Goal: Ask a question

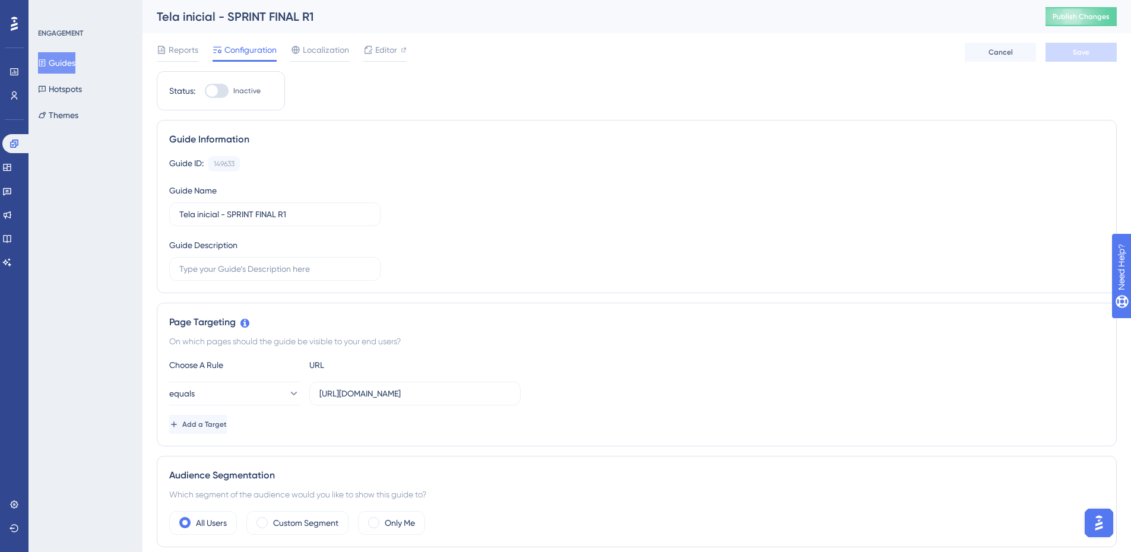
click at [1098, 515] on img "Open AI Assistant Launcher" at bounding box center [1098, 522] width 21 height 21
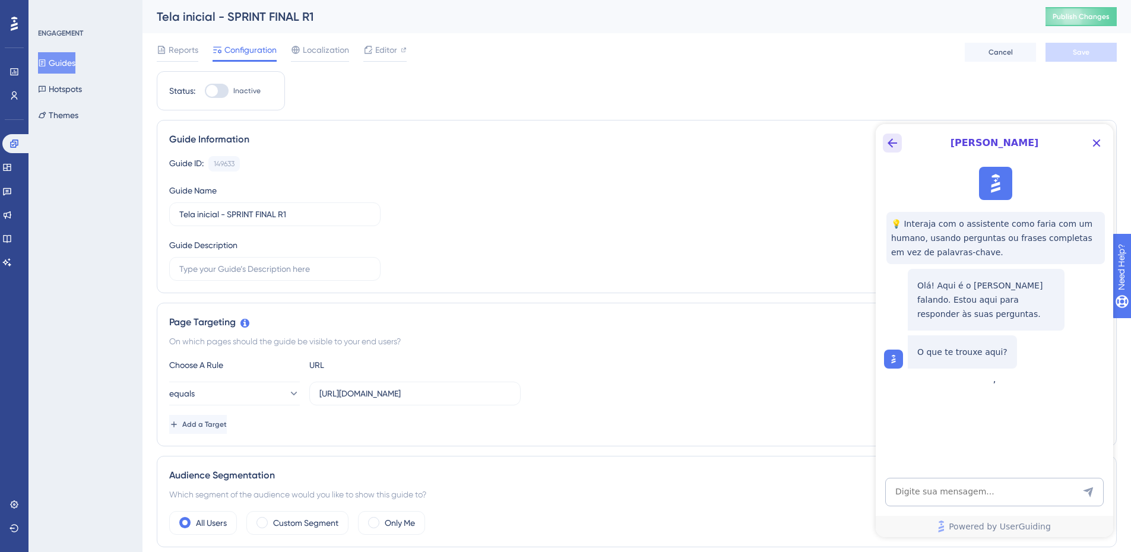
click at [886, 141] on icon "Back Button" at bounding box center [892, 143] width 14 height 14
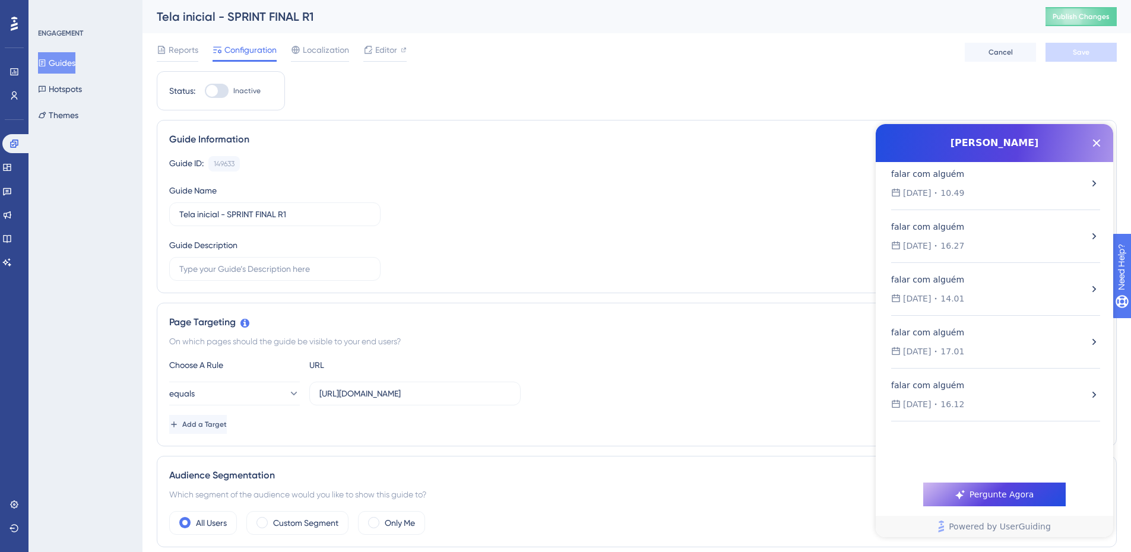
click at [1076, 189] on div "[DATE] 10.49" at bounding box center [989, 193] width 197 height 14
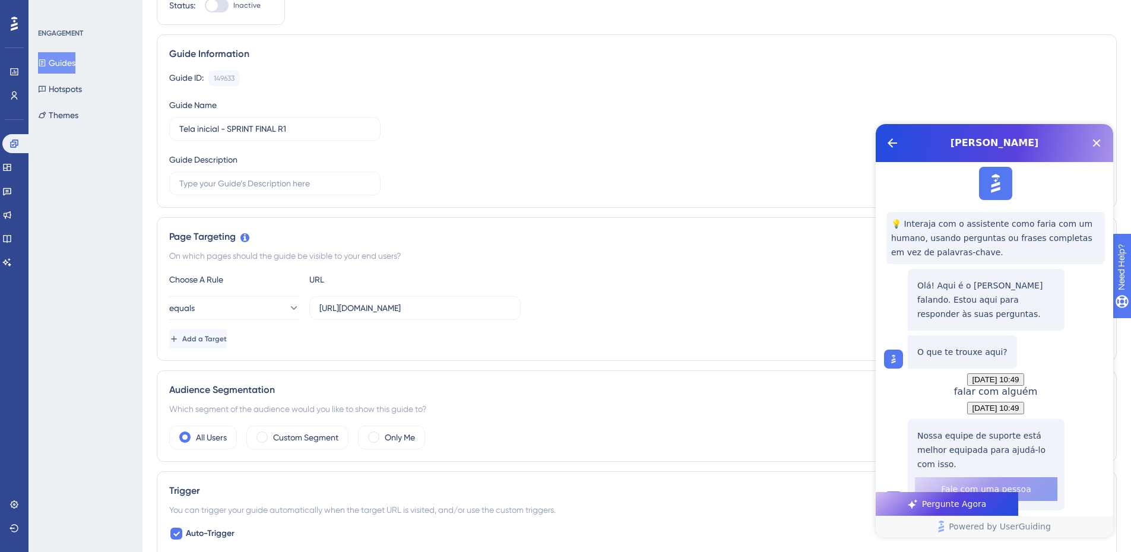
scroll to position [178, 0]
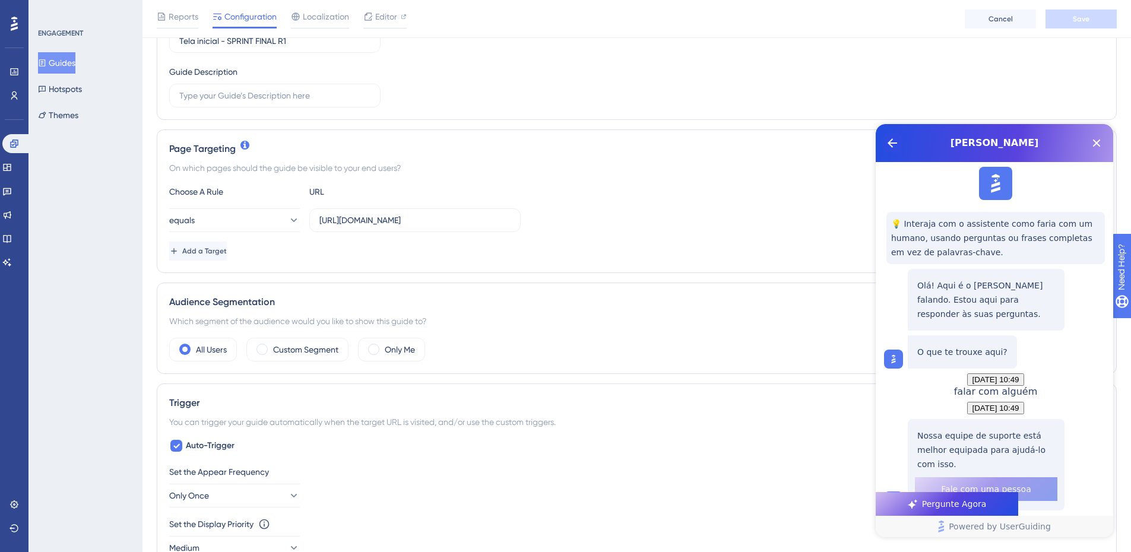
click at [897, 143] on icon "Back Button" at bounding box center [893, 143] width 10 height 10
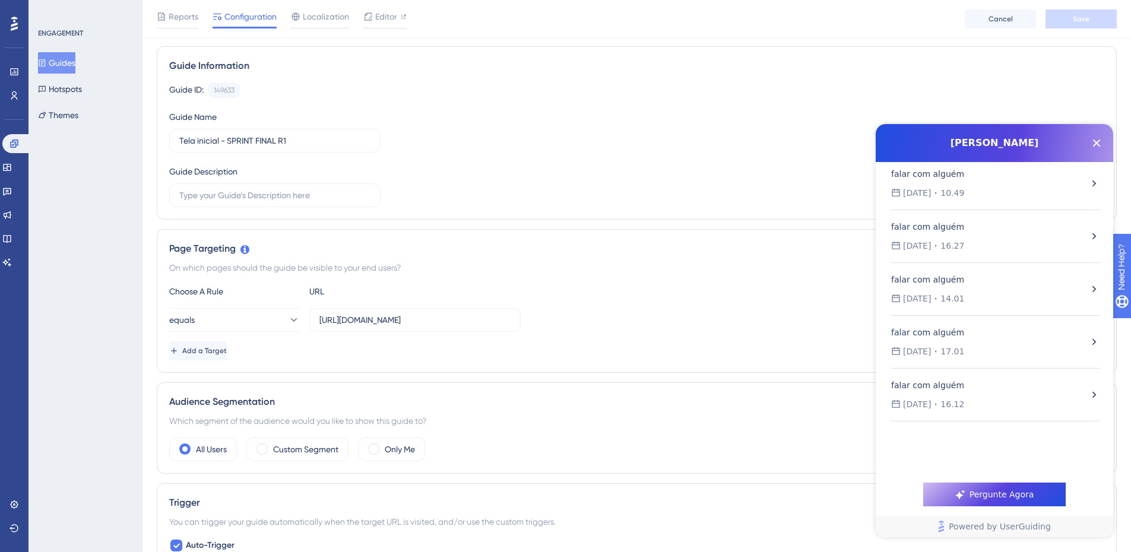
scroll to position [0, 0]
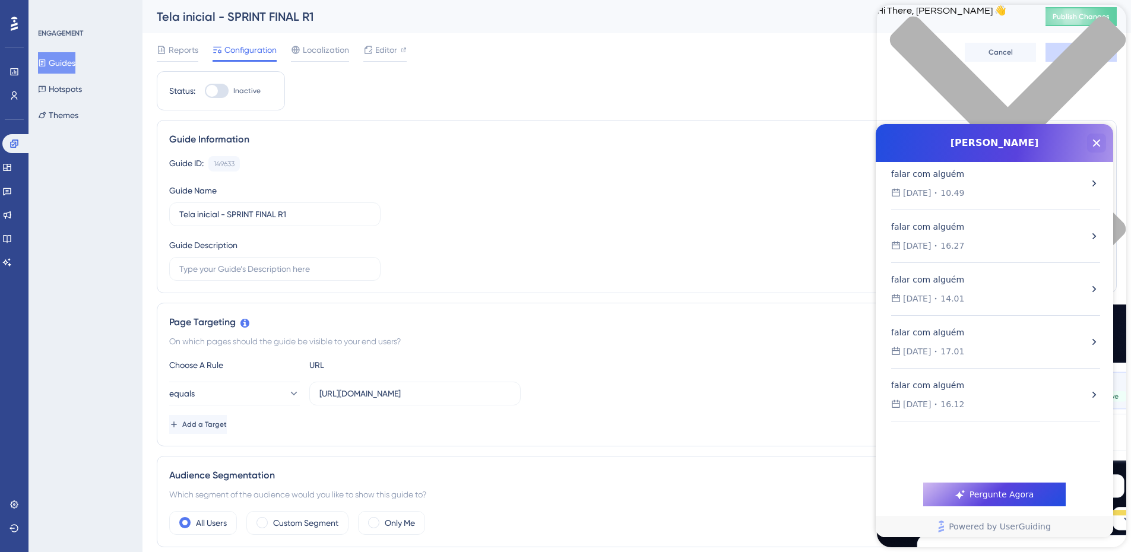
click at [1098, 144] on icon "Close Button" at bounding box center [1097, 144] width 8 height 8
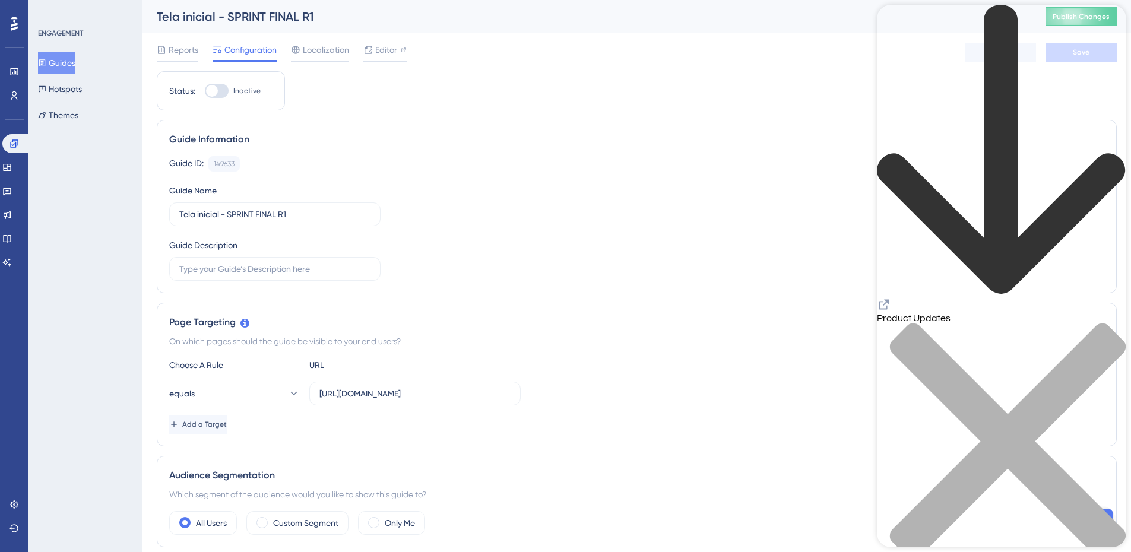
drag, startPoint x: 1018, startPoint y: 526, endPoint x: 1025, endPoint y: 526, distance: 7.7
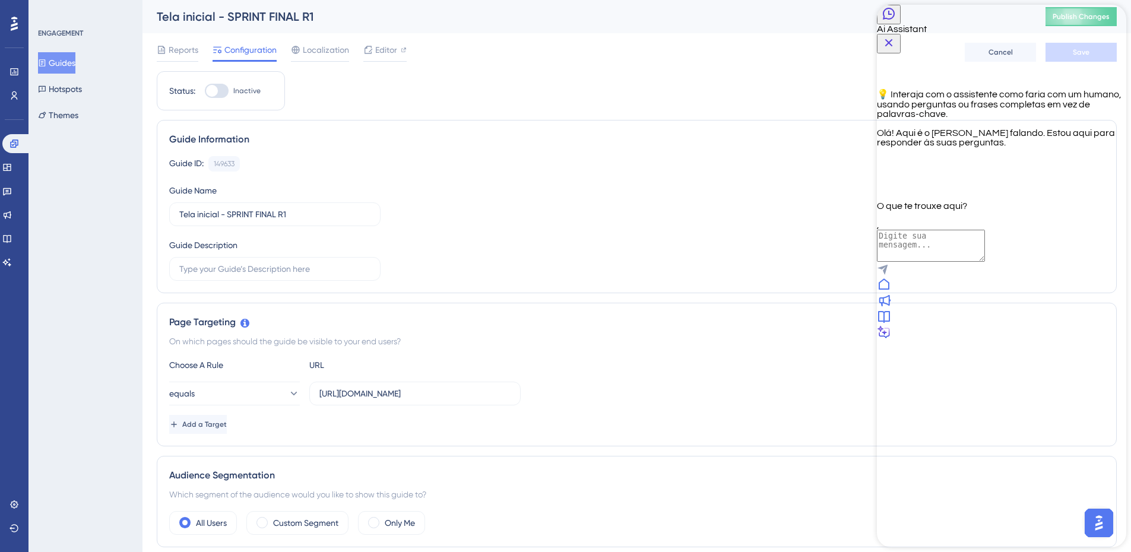
click at [896, 36] on icon "Close Button" at bounding box center [889, 43] width 14 height 14
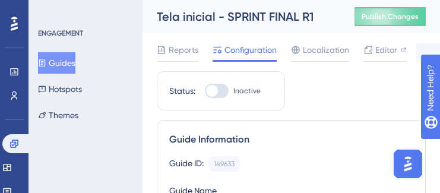
scroll to position [2521, 0]
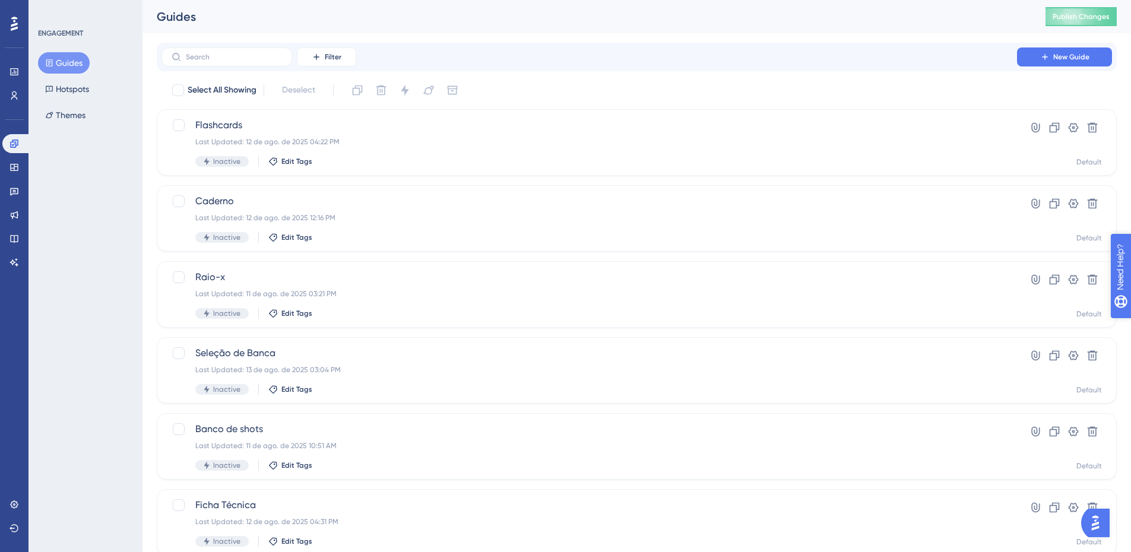
click at [1137, 329] on div "Need Help?" at bounding box center [1153, 328] width 64 height 14
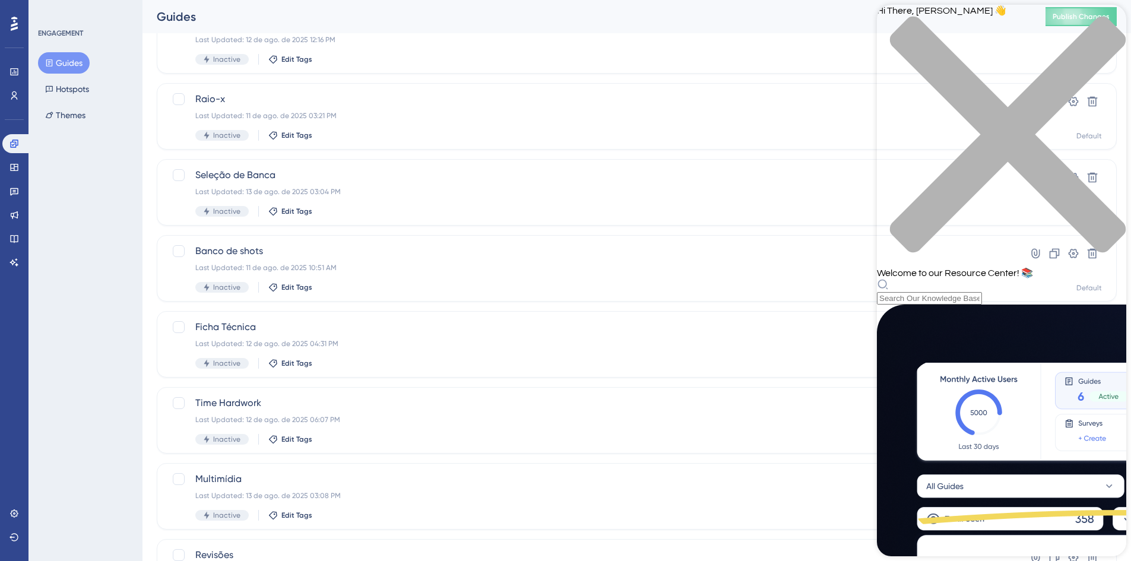
scroll to position [330, 0]
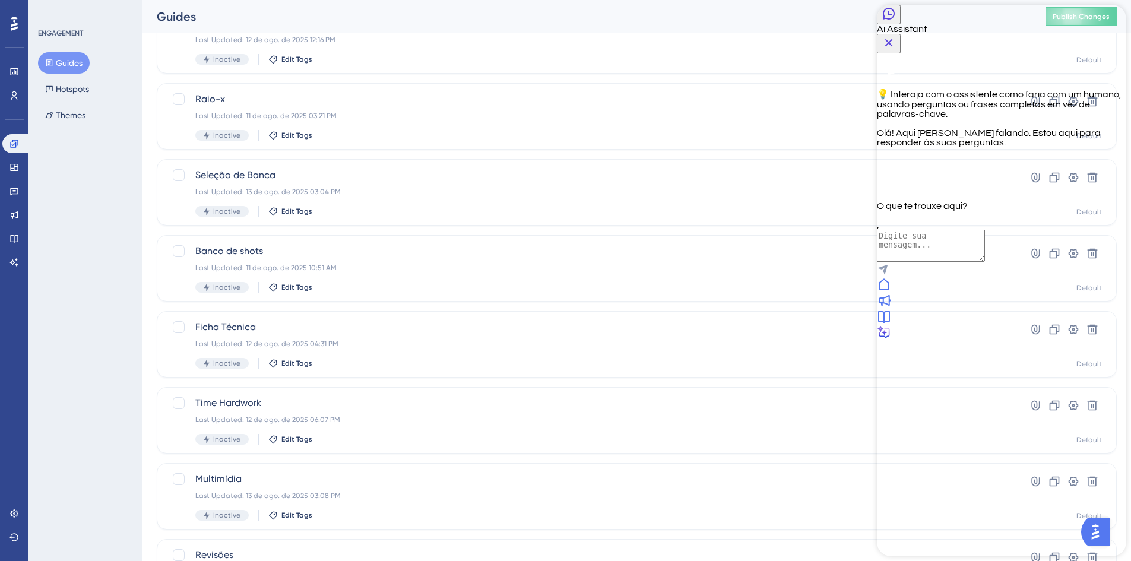
click at [895, 21] on icon "Back Button" at bounding box center [889, 14] width 14 height 14
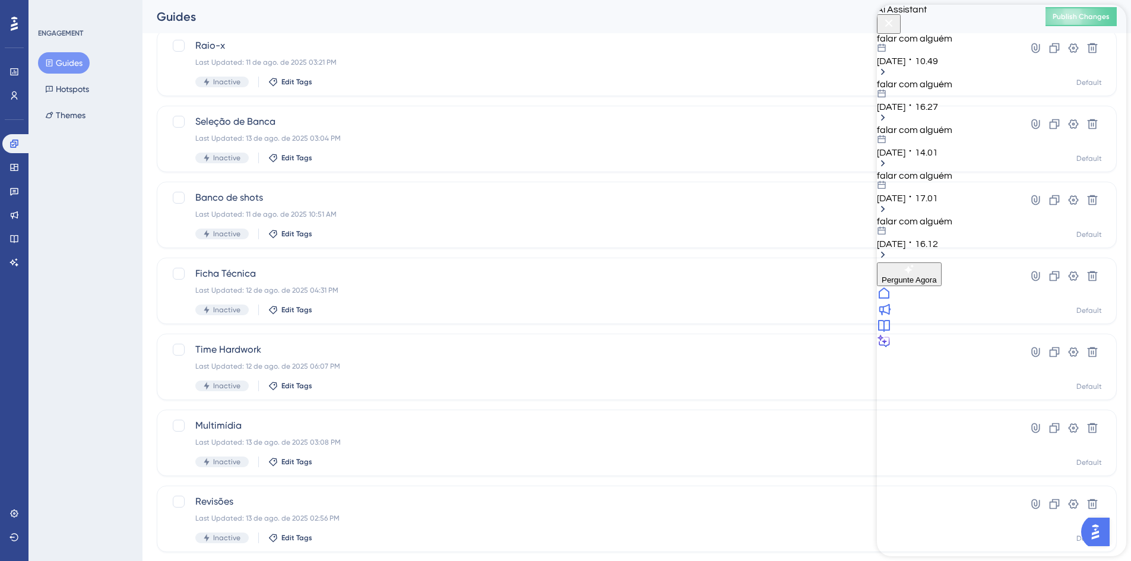
scroll to position [178, 0]
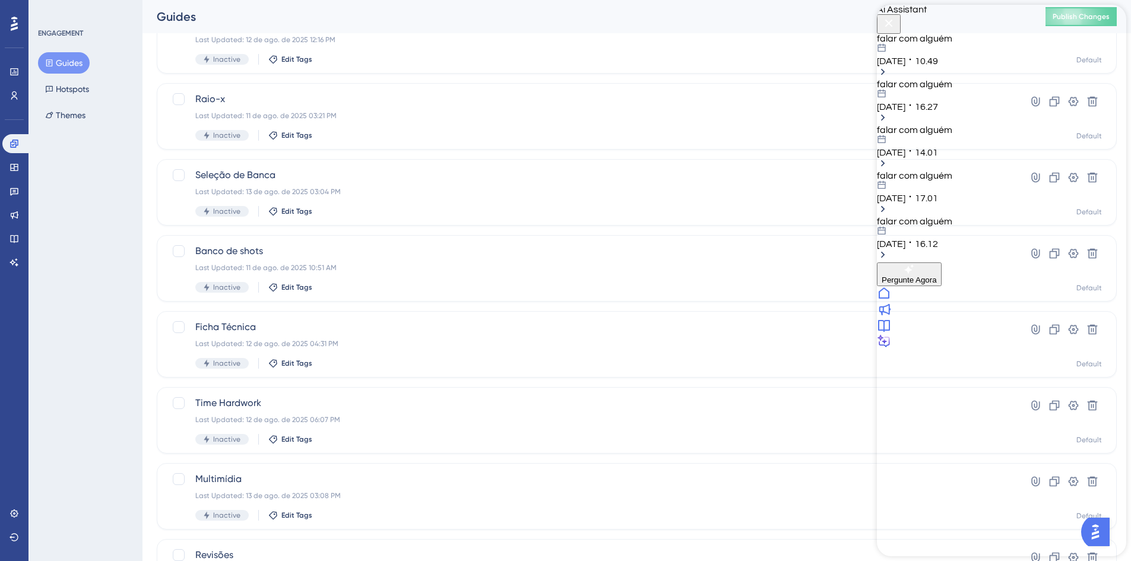
click at [896, 27] on icon "Close Button" at bounding box center [889, 23] width 14 height 14
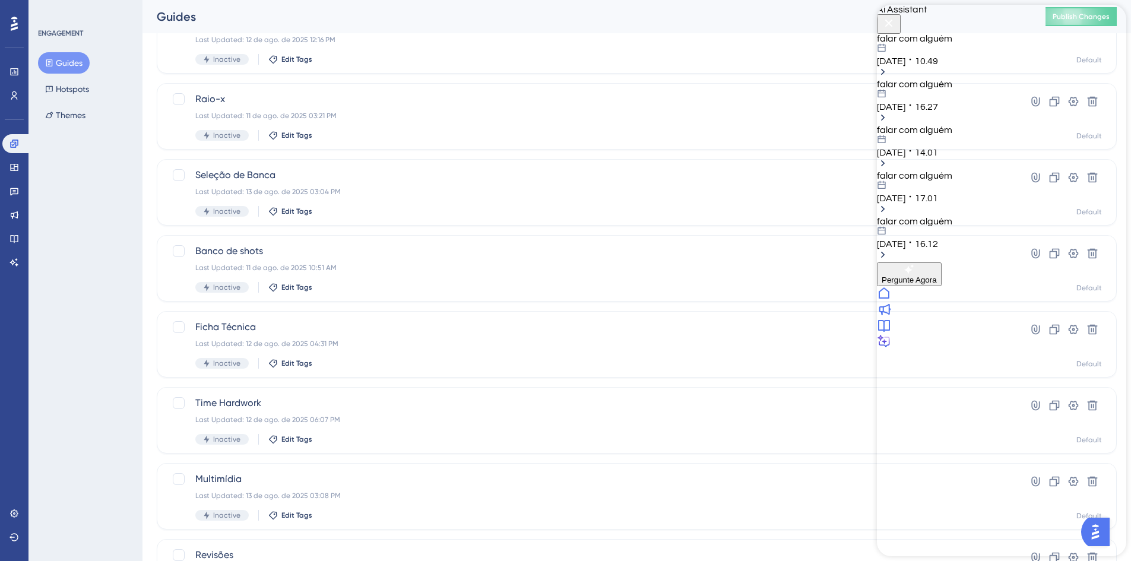
click at [901, 15] on button "Close Button" at bounding box center [889, 24] width 24 height 20
